Goal: Task Accomplishment & Management: Complete application form

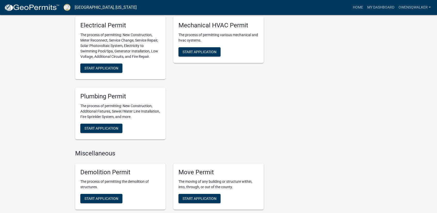
scroll to position [284, 0]
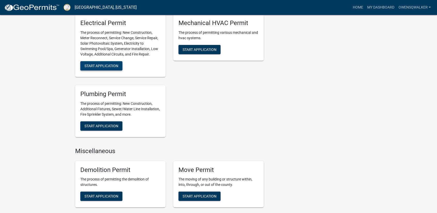
click at [106, 64] on span "Start Application" at bounding box center [101, 66] width 34 height 4
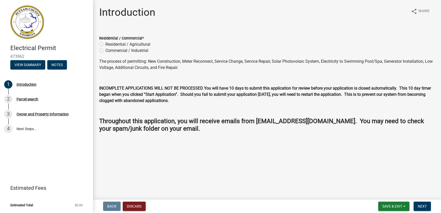
click at [105, 44] on label "Residential / Agricultural" at bounding box center [127, 44] width 45 height 6
click at [105, 44] on input "Residential / Agricultural" at bounding box center [106, 42] width 3 height 3
radio input "true"
click at [421, 203] on button "Next" at bounding box center [421, 206] width 17 height 9
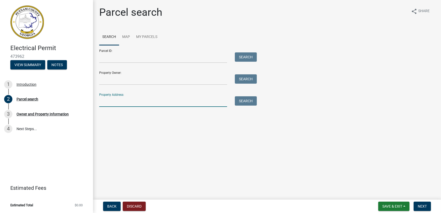
click at [115, 103] on input "Property Address:" at bounding box center [163, 101] width 128 height 11
click at [106, 101] on input "Property Address:" at bounding box center [163, 101] width 128 height 11
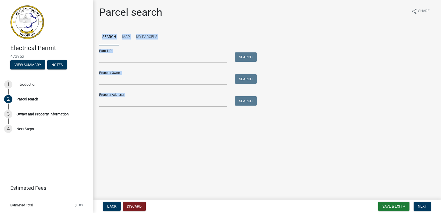
drag, startPoint x: 355, startPoint y: 152, endPoint x: 440, endPoint y: -22, distance: 194.3
click at [436, 0] on html "Internet Explorer does NOT work with GeoPermits. Get a new browser for more sec…" at bounding box center [220, 106] width 441 height 213
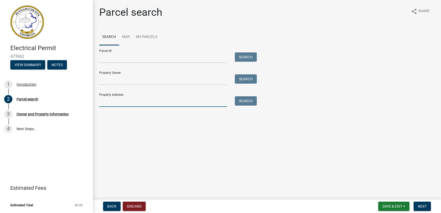
click at [133, 103] on input "Property Address:" at bounding box center [163, 101] width 128 height 11
type input "[STREET_ADDRESS][PERSON_NAME]"
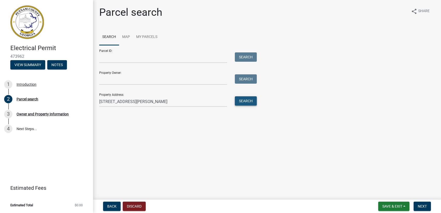
click at [250, 101] on button "Search" at bounding box center [246, 100] width 22 height 9
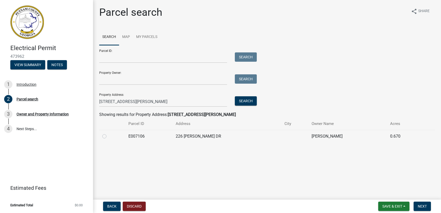
click at [108, 133] on label at bounding box center [108, 133] width 0 height 0
click at [108, 137] on input "radio" at bounding box center [109, 134] width 3 height 3
radio input "true"
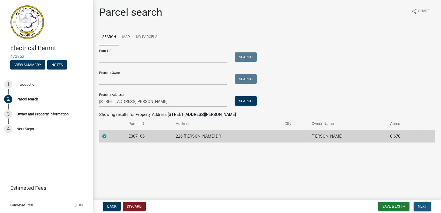
click at [423, 204] on span "Next" at bounding box center [421, 206] width 9 height 4
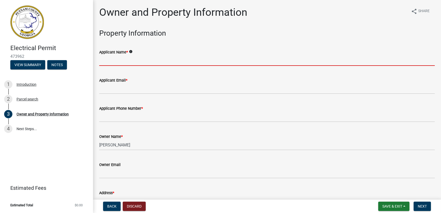
click at [125, 61] on input "Applicant Name *" at bounding box center [266, 60] width 335 height 11
type input "[PERSON_NAME] Q [PERSON_NAME]"
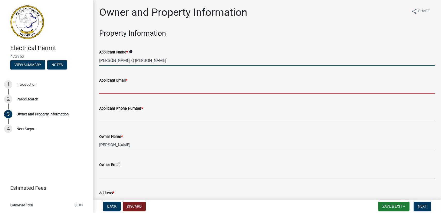
type input "[EMAIL_ADDRESS][DOMAIN_NAME]"
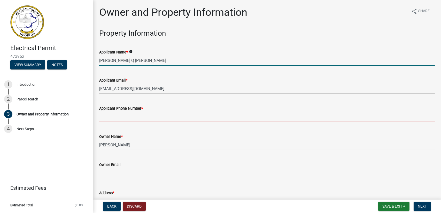
type input "4045977446"
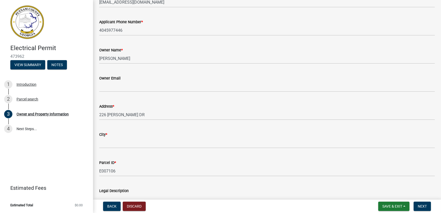
scroll to position [103, 0]
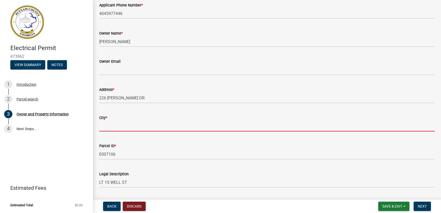
click at [130, 127] on input "City *" at bounding box center [266, 126] width 335 height 11
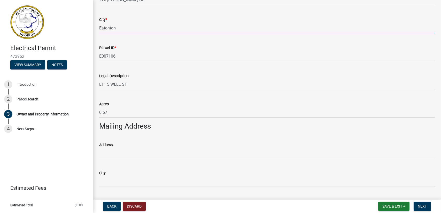
scroll to position [232, 0]
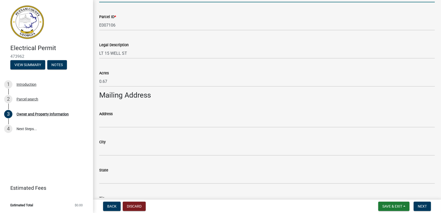
type input "Eatonton"
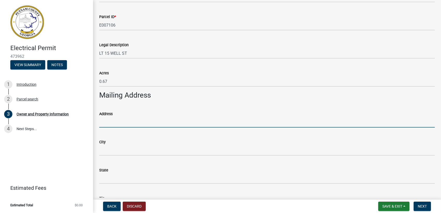
click at [157, 118] on input "Address" at bounding box center [266, 122] width 335 height 11
type input "[STREET_ADDRESS]"
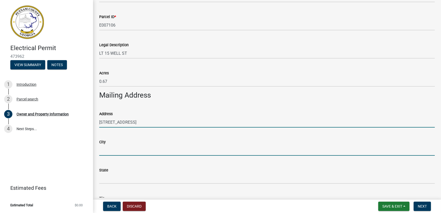
type input "Stone Mountain"
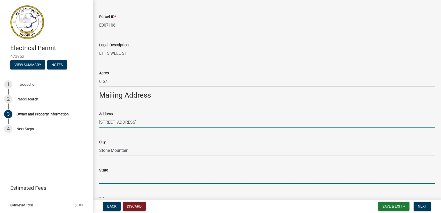
type input "GA"
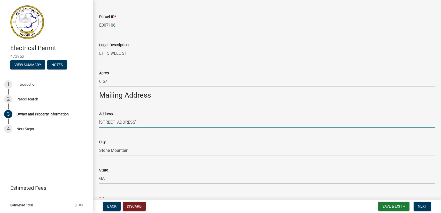
type input "30087"
type input "[PERSON_NAME] Q [PERSON_NAME]"
type input "4045977446"
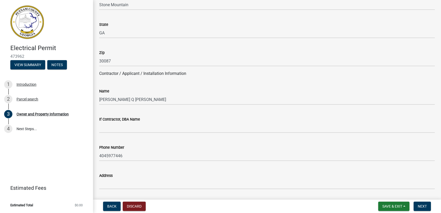
scroll to position [387, 0]
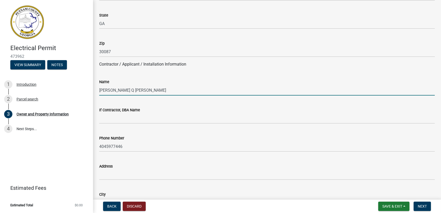
drag, startPoint x: 140, startPoint y: 90, endPoint x: 94, endPoint y: 90, distance: 45.7
click at [94, 90] on div "Owner and Property Information share Share Property Information Applicant Name …" at bounding box center [267, 168] width 348 height 1099
type input "[PERSON_NAME]"
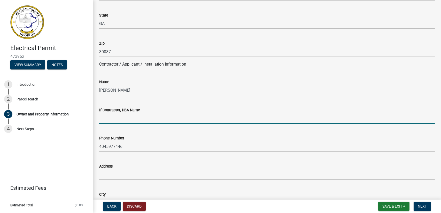
click at [134, 118] on input "If Contractor, DBA Name" at bounding box center [266, 118] width 335 height 11
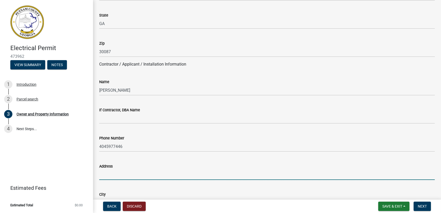
click at [117, 176] on input "Address" at bounding box center [266, 174] width 335 height 11
drag, startPoint x: 180, startPoint y: 174, endPoint x: 97, endPoint y: 173, distance: 82.6
click at [97, 173] on div "Address [STREET_ADDRESS]" at bounding box center [266, 168] width 343 height 24
click at [237, 173] on input "[STREET_ADDRESS]" at bounding box center [266, 174] width 335 height 11
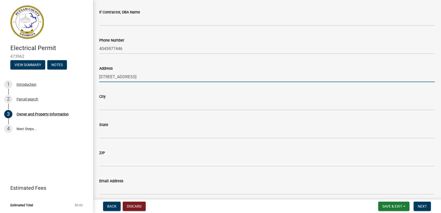
scroll to position [490, 0]
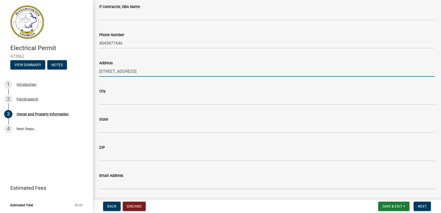
type input "[STREET_ADDRESS]"
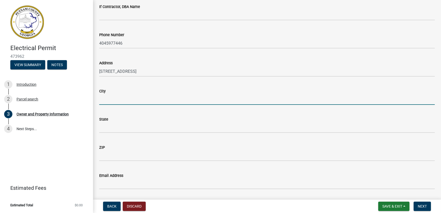
click at [123, 101] on input "City" at bounding box center [266, 99] width 335 height 11
paste input "[STREET_ADDRESS]"
click at [135, 99] on input "[STREET_ADDRESS]" at bounding box center [266, 99] width 335 height 11
click at [153, 98] on input "[GEOGRAPHIC_DATA]" at bounding box center [266, 99] width 335 height 11
type input "[GEOGRAPHIC_DATA]"
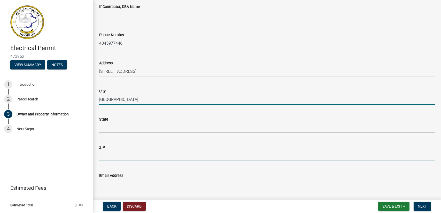
click at [118, 156] on input "ZIP" at bounding box center [266, 155] width 335 height 11
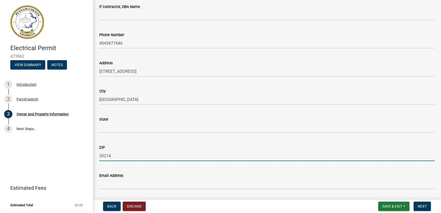
type input "30214"
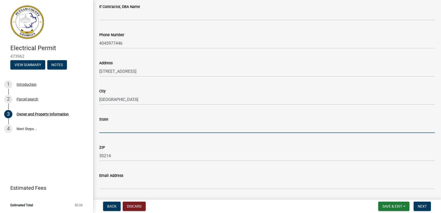
click at [118, 127] on input "State" at bounding box center [266, 127] width 335 height 11
type input "GA"
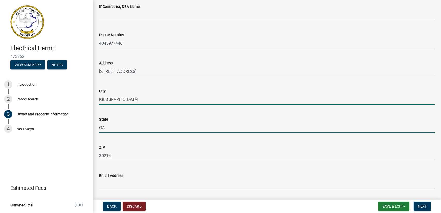
click at [158, 101] on input "[GEOGRAPHIC_DATA]" at bounding box center [266, 99] width 335 height 11
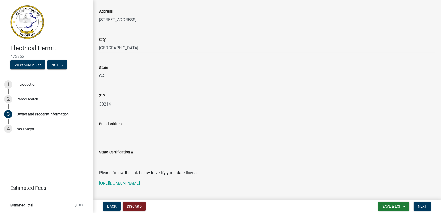
scroll to position [568, 0]
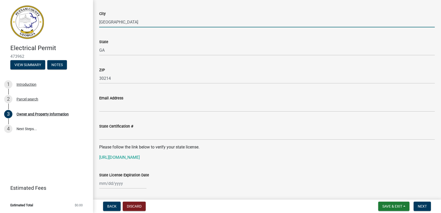
type input "[GEOGRAPHIC_DATA]"
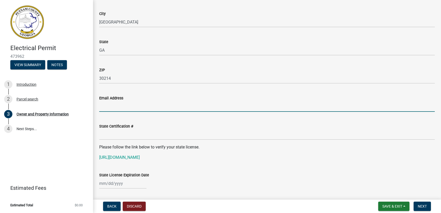
click at [117, 107] on input "Email Address" at bounding box center [266, 106] width 335 height 11
paste input "[EMAIL_ADDRESS][DOMAIN_NAME]"
type input "[EMAIL_ADDRESS][DOMAIN_NAME]"
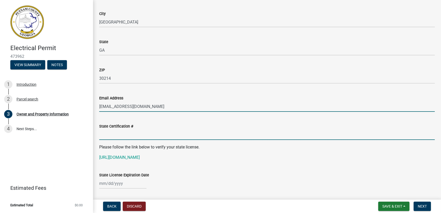
click at [118, 135] on input "State Certification #" at bounding box center [266, 134] width 335 height 11
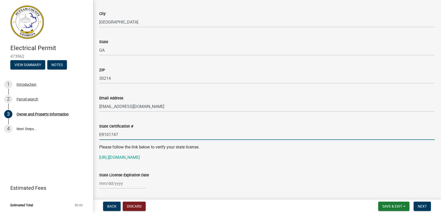
type input "ER101747"
select select "9"
select select "2025"
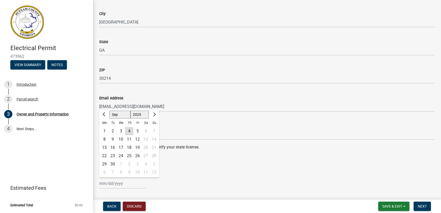
click at [109, 183] on div "[PERSON_NAME] Feb Mar Apr [PERSON_NAME][DATE] Oct Nov [DATE] 1526 1527 1528 152…" at bounding box center [122, 183] width 47 height 11
click at [154, 114] on span "Next month" at bounding box center [154, 115] width 4 height 4
click at [155, 114] on span "Next month" at bounding box center [154, 115] width 4 height 4
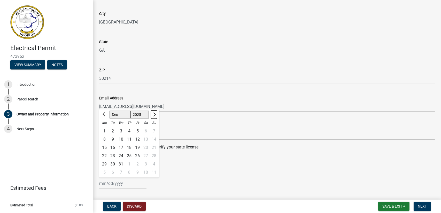
select select "1"
select select "2026"
click at [155, 114] on span "Next month" at bounding box center [154, 115] width 4 height 4
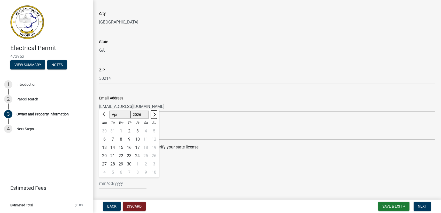
click at [155, 114] on span "Next month" at bounding box center [154, 115] width 4 height 4
click at [102, 114] on button "Previous month" at bounding box center [104, 114] width 6 height 8
select select "6"
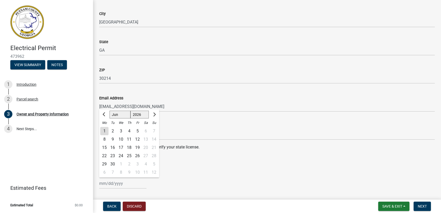
click at [113, 163] on div "30" at bounding box center [112, 164] width 8 height 8
type input "[DATE]"
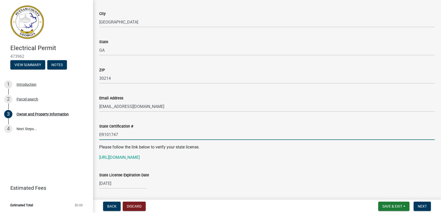
click at [294, 133] on input "ER101747" at bounding box center [266, 134] width 335 height 11
click at [128, 157] on link "[URL][DOMAIN_NAME]" at bounding box center [119, 157] width 41 height 5
drag, startPoint x: 121, startPoint y: 133, endPoint x: 94, endPoint y: 134, distance: 26.6
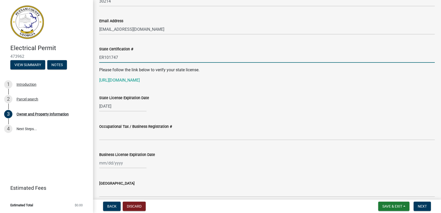
scroll to position [645, 0]
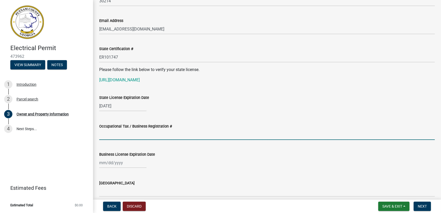
click at [148, 134] on input "Occupational Tax / Business Registration #" at bounding box center [266, 134] width 335 height 11
type input "2288"
select select "9"
select select "2025"
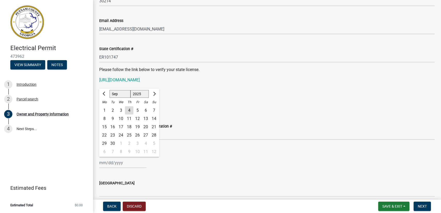
click at [100, 164] on input "Business License Expiration Date" at bounding box center [122, 162] width 47 height 11
click at [154, 93] on span "Next month" at bounding box center [154, 94] width 4 height 4
click at [155, 94] on span "Next month" at bounding box center [154, 94] width 4 height 4
select select "12"
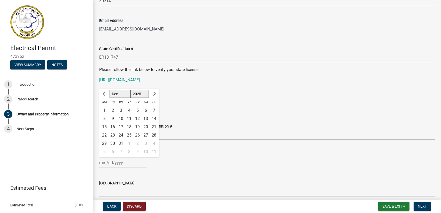
click at [118, 142] on div "31" at bounding box center [121, 143] width 8 height 8
type input "[DATE]"
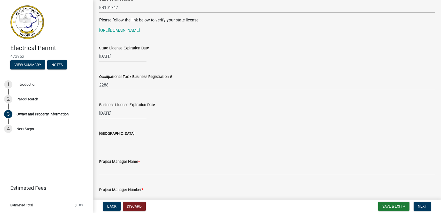
scroll to position [697, 0]
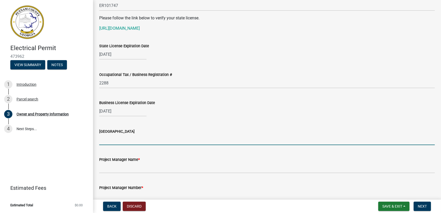
click at [137, 140] on input "[GEOGRAPHIC_DATA]" at bounding box center [266, 139] width 335 height 11
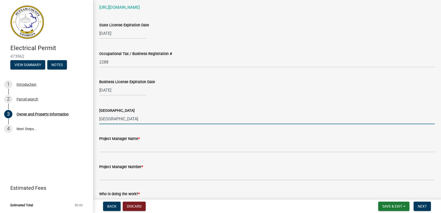
scroll to position [748, 0]
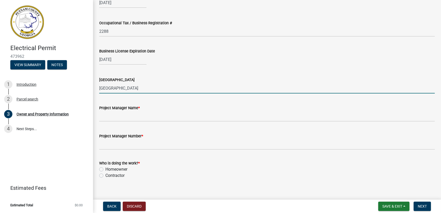
type input "[GEOGRAPHIC_DATA]"
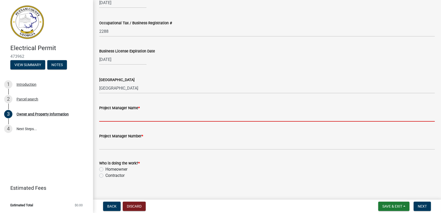
click at [120, 117] on input "Project Manager Name *" at bounding box center [266, 116] width 335 height 11
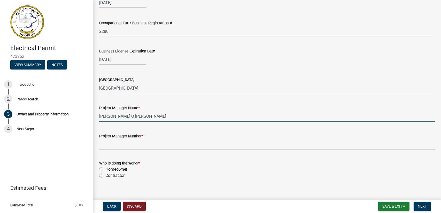
type input "[PERSON_NAME] Q [PERSON_NAME]"
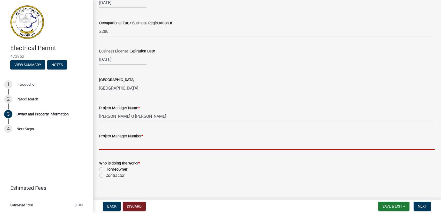
click at [130, 147] on input "Project Manager Number *" at bounding box center [266, 144] width 335 height 11
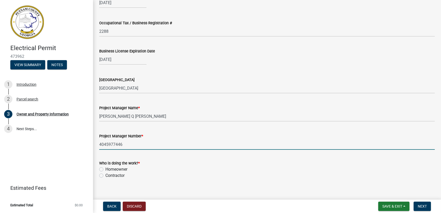
scroll to position [774, 0]
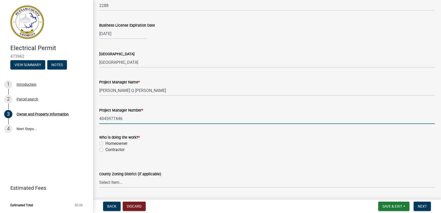
type input "4045977446"
click at [105, 149] on label "Contractor" at bounding box center [114, 150] width 19 height 6
click at [105, 149] on input "Contractor" at bounding box center [106, 148] width 3 height 3
radio input "true"
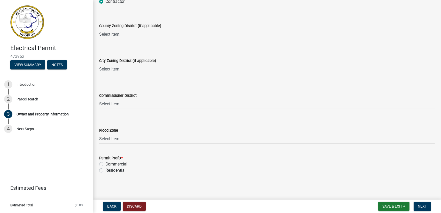
scroll to position [923, 0]
click at [105, 169] on label "Residential" at bounding box center [115, 170] width 20 height 6
click at [105, 169] on input "Residential" at bounding box center [106, 168] width 3 height 3
radio input "true"
click at [424, 205] on span "Next" at bounding box center [421, 206] width 9 height 4
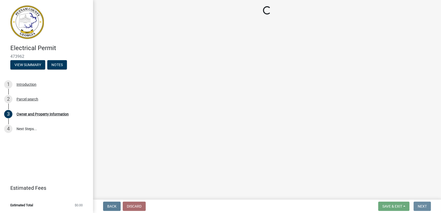
scroll to position [0, 0]
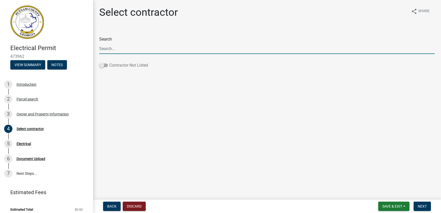
click at [103, 65] on span at bounding box center [103, 65] width 9 height 4
click at [109, 62] on input "Contractor Not Listed" at bounding box center [109, 62] width 0 height 0
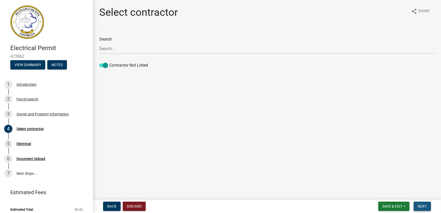
click at [425, 208] on span "Next" at bounding box center [421, 206] width 9 height 4
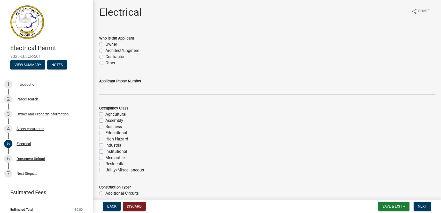
click at [105, 63] on label "Other" at bounding box center [110, 63] width 10 height 6
click at [105, 63] on input "Other" at bounding box center [106, 61] width 3 height 3
radio input "true"
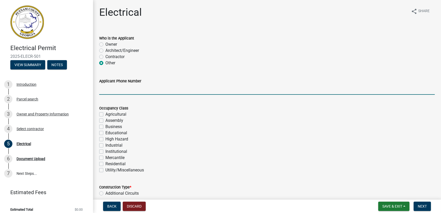
click at [114, 92] on input "Applicant Phone Number" at bounding box center [266, 89] width 335 height 11
type input "4045977446"
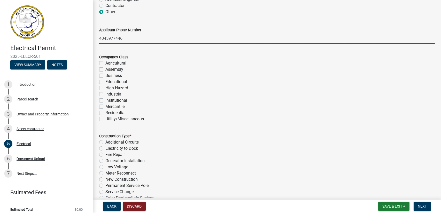
scroll to position [52, 0]
click at [105, 112] on label "Residential" at bounding box center [115, 112] width 20 height 6
click at [105, 112] on input "Residential" at bounding box center [106, 110] width 3 height 3
checkbox input "true"
checkbox input "false"
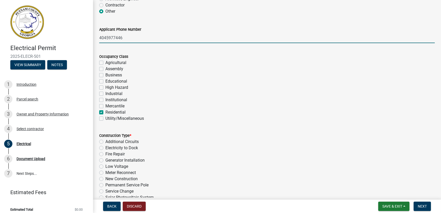
checkbox input "false"
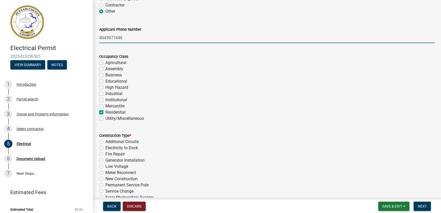
checkbox input "false"
checkbox input "true"
checkbox input "false"
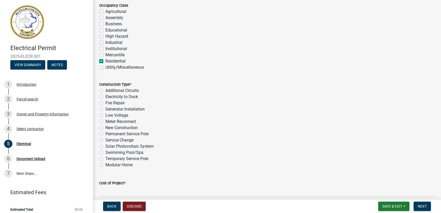
scroll to position [103, 0]
click at [105, 139] on label "Service Change" at bounding box center [119, 140] width 28 height 6
click at [105, 139] on input "Service Change" at bounding box center [106, 138] width 3 height 3
radio input "true"
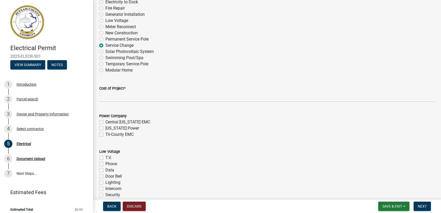
scroll to position [206, 0]
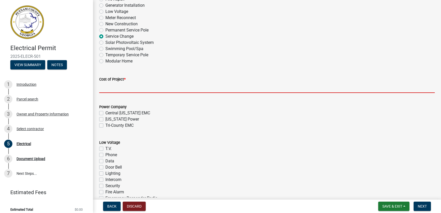
click at [122, 87] on input "text" at bounding box center [266, 87] width 335 height 11
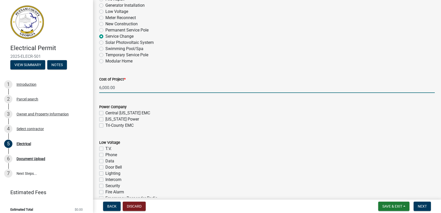
type input "6000"
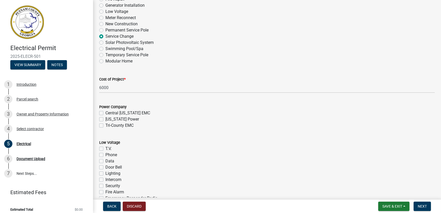
click at [105, 119] on label "[US_STATE] Power" at bounding box center [122, 119] width 34 height 6
click at [105, 119] on input "[US_STATE] Power" at bounding box center [106, 117] width 3 height 3
checkbox input "true"
checkbox input "false"
checkbox input "true"
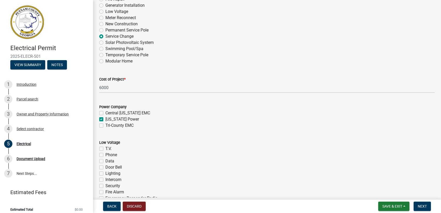
checkbox input "false"
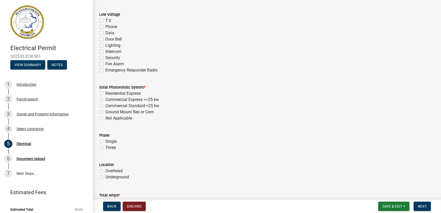
scroll to position [361, 0]
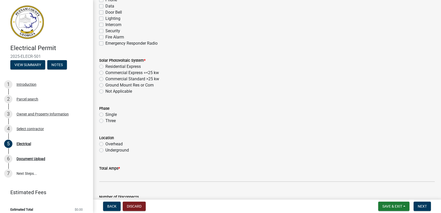
click at [105, 114] on label "Single" at bounding box center [110, 114] width 11 height 6
click at [105, 114] on input "Single" at bounding box center [106, 112] width 3 height 3
radio input "true"
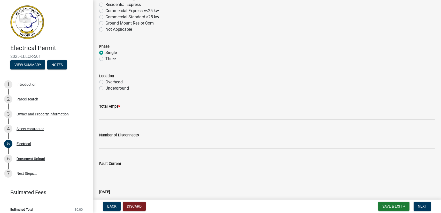
scroll to position [439, 0]
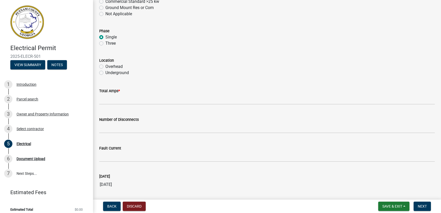
click at [105, 66] on label "Overhead" at bounding box center [113, 66] width 17 height 6
click at [105, 66] on input "Overhead" at bounding box center [106, 64] width 3 height 3
radio input "true"
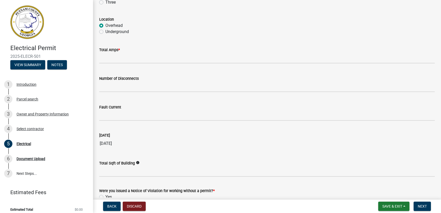
scroll to position [490, 0]
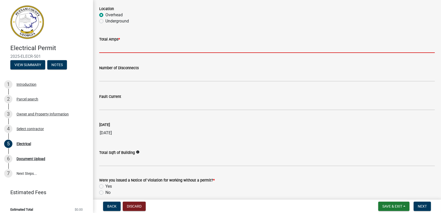
click at [116, 47] on input "text" at bounding box center [266, 47] width 335 height 11
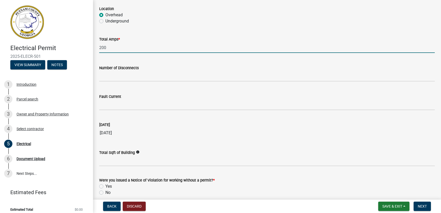
type input "200"
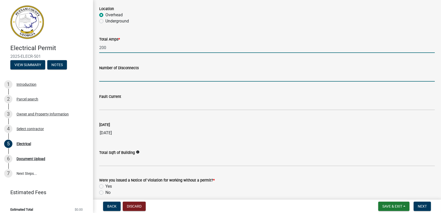
click at [116, 75] on input "text" at bounding box center [266, 76] width 335 height 11
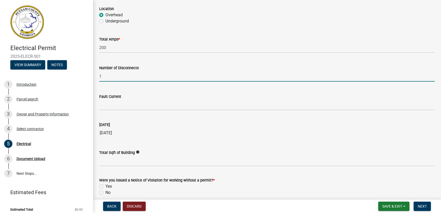
type input "1"
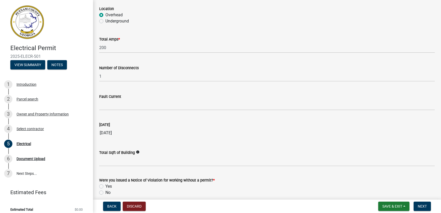
click at [363, 150] on div "Total Sqft of Building info" at bounding box center [266, 152] width 335 height 6
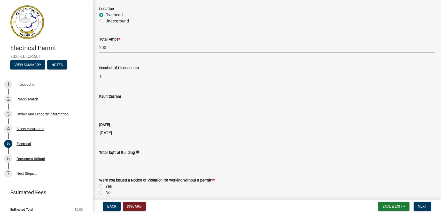
click at [121, 104] on input "Fault Current" at bounding box center [266, 105] width 335 height 11
type input "10,000"
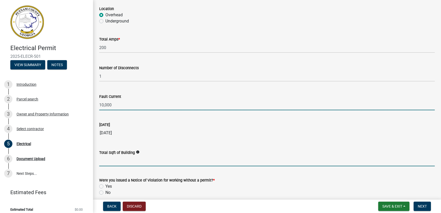
click at [131, 162] on input "text" at bounding box center [266, 161] width 335 height 11
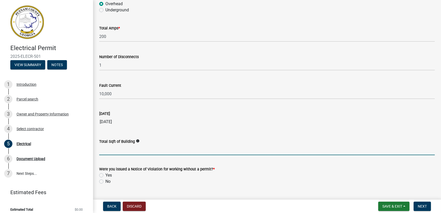
scroll to position [513, 0]
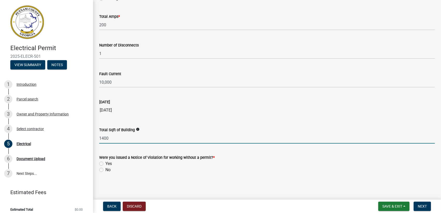
type input "1400"
click at [105, 170] on label "No" at bounding box center [107, 170] width 5 height 6
click at [105, 170] on input "No" at bounding box center [106, 168] width 3 height 3
radio input "true"
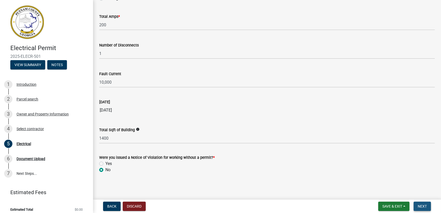
click at [422, 205] on span "Next" at bounding box center [421, 206] width 9 height 4
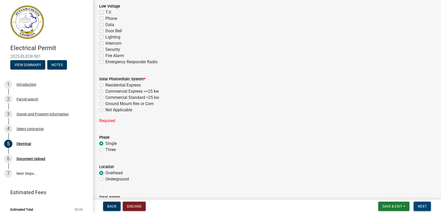
scroll to position [369, 0]
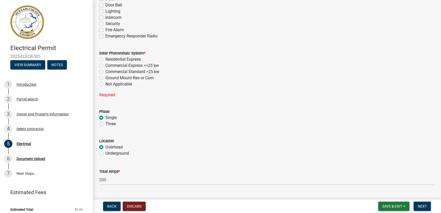
click at [105, 84] on label "Not Applicable" at bounding box center [118, 84] width 27 height 6
click at [105, 84] on input "Not Applicable" at bounding box center [106, 82] width 3 height 3
radio input "true"
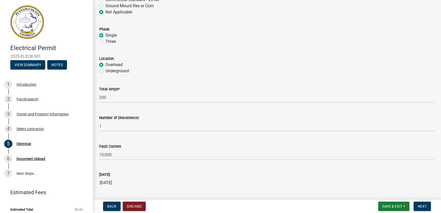
scroll to position [446, 0]
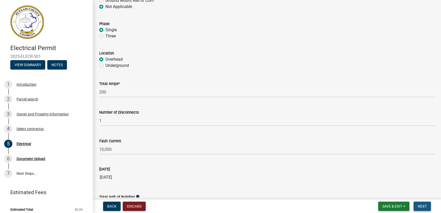
click at [423, 202] on button "Next" at bounding box center [421, 206] width 17 height 9
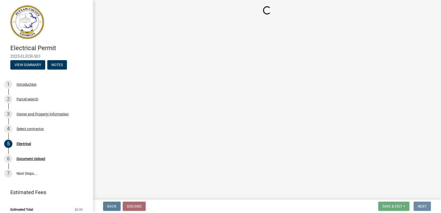
scroll to position [0, 0]
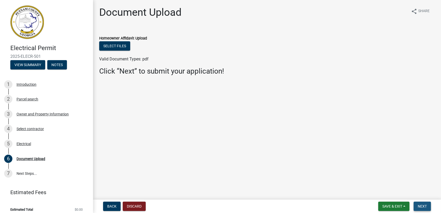
click at [422, 204] on span "Next" at bounding box center [421, 206] width 9 height 4
